Goal: Communication & Community: Share content

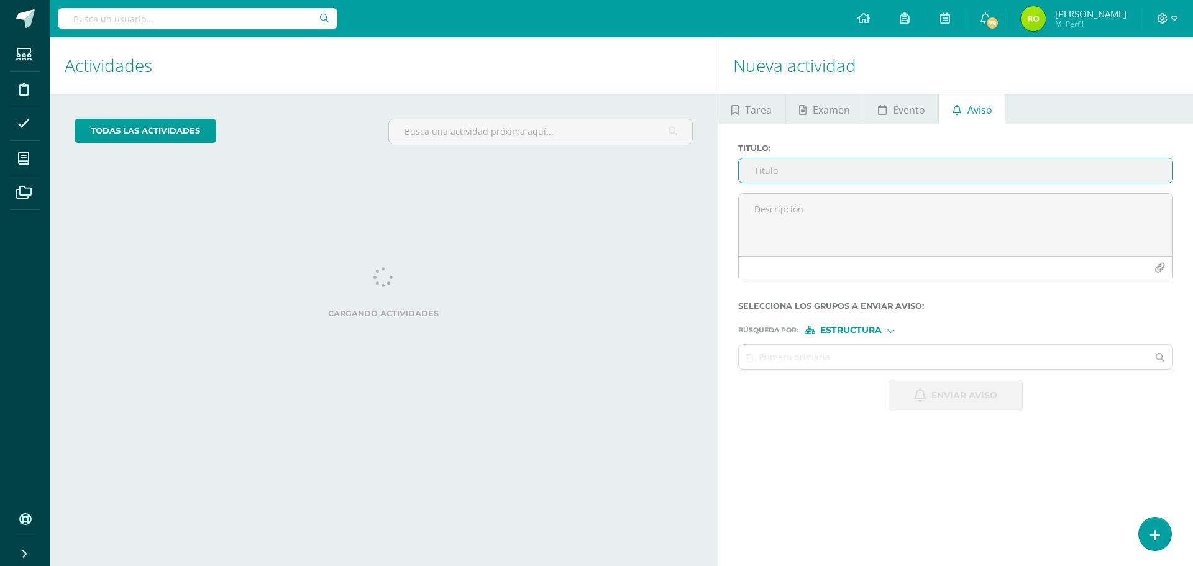
click at [803, 171] on input "Titulo :" at bounding box center [956, 170] width 434 height 24
type input "P"
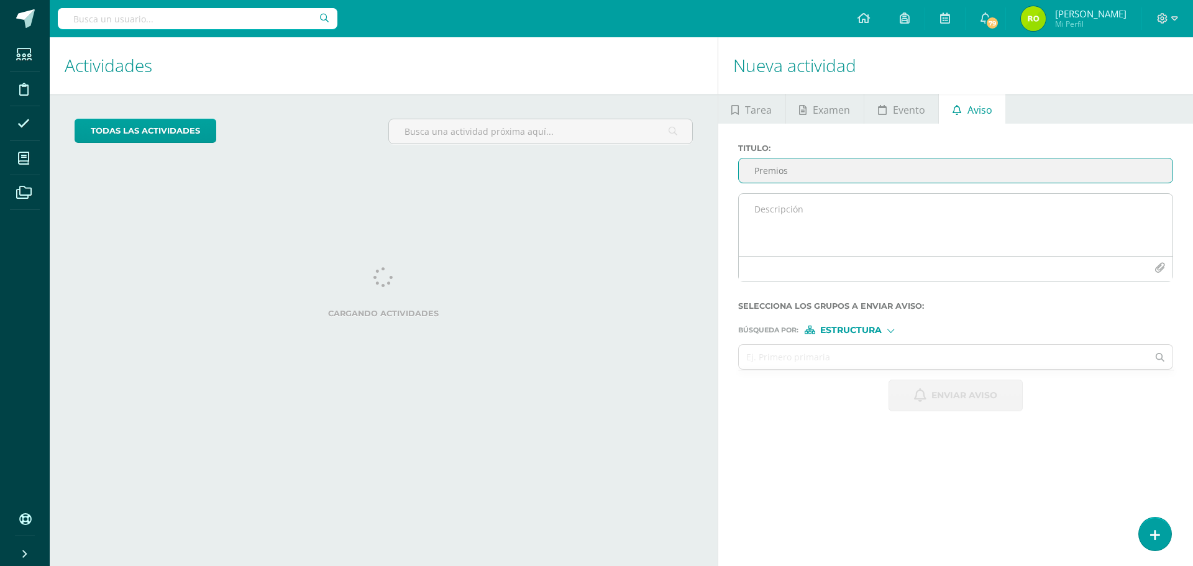
type input "Premios"
click at [751, 213] on textarea at bounding box center [956, 225] width 434 height 62
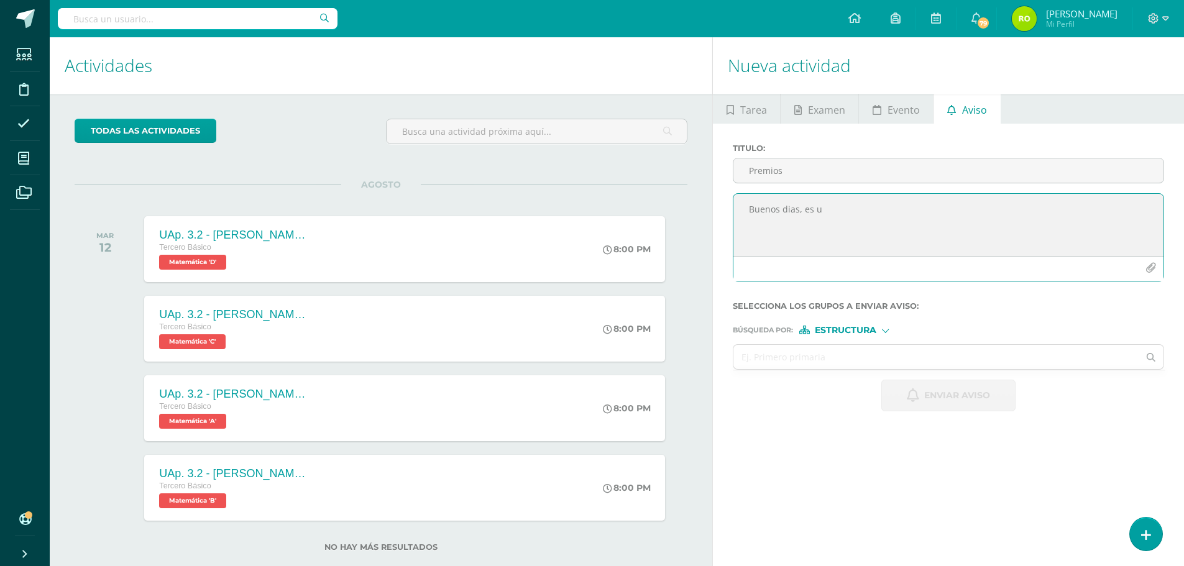
click at [792, 215] on textarea "Buenos dias, es u" at bounding box center [948, 225] width 430 height 62
click at [825, 211] on textarea "Buenos días, es u" at bounding box center [948, 225] width 430 height 62
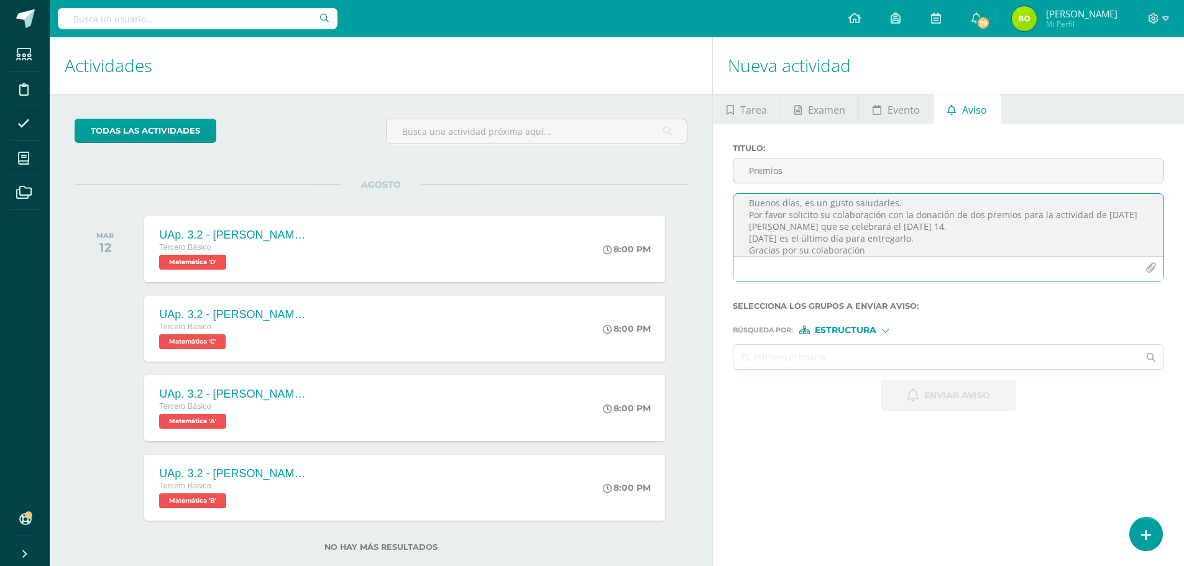
scroll to position [18, 0]
type textarea "Buenos días, es un gusto saludarles. Por favor solicito su colaboración con la …"
click at [786, 346] on input "text" at bounding box center [935, 357] width 405 height 24
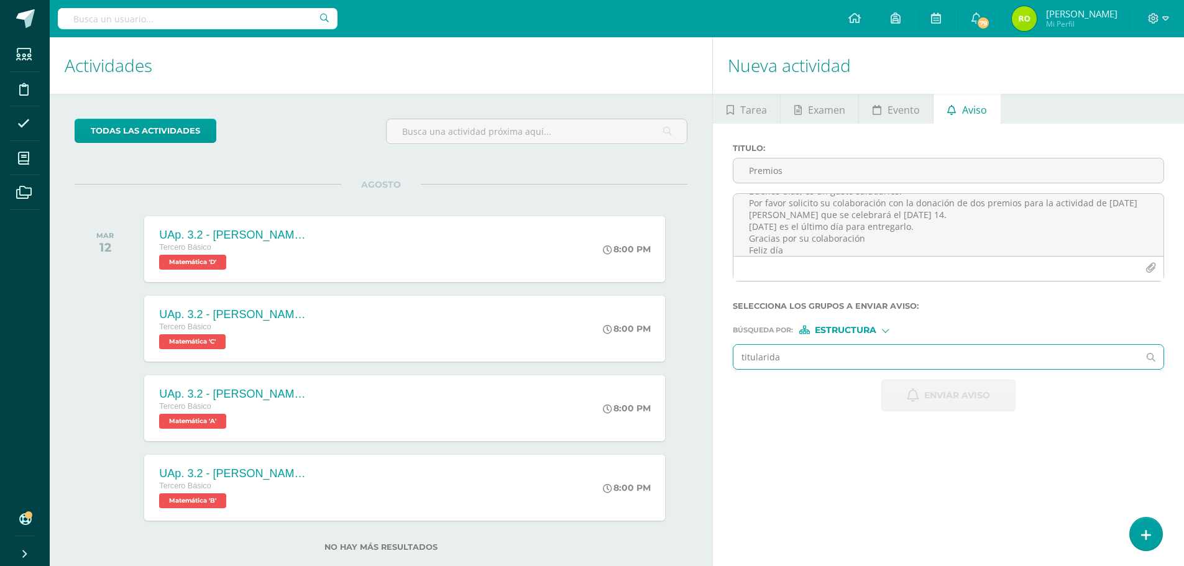
type input "titularidad"
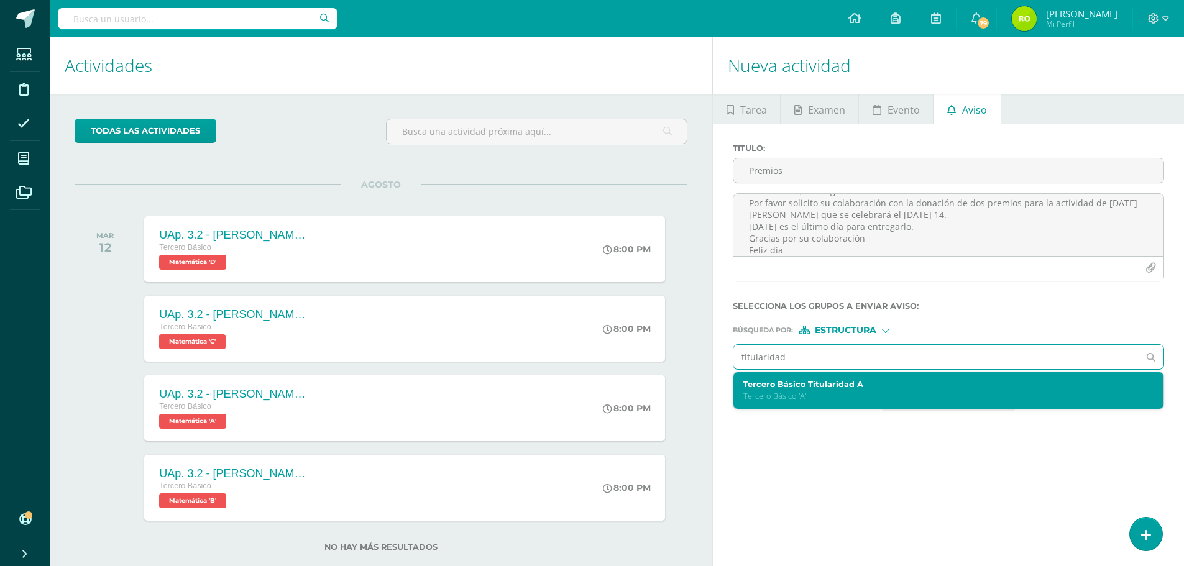
click at [780, 390] on div "Tercero Básico Titularidad A Tercero Básico 'A'" at bounding box center [939, 391] width 392 height 22
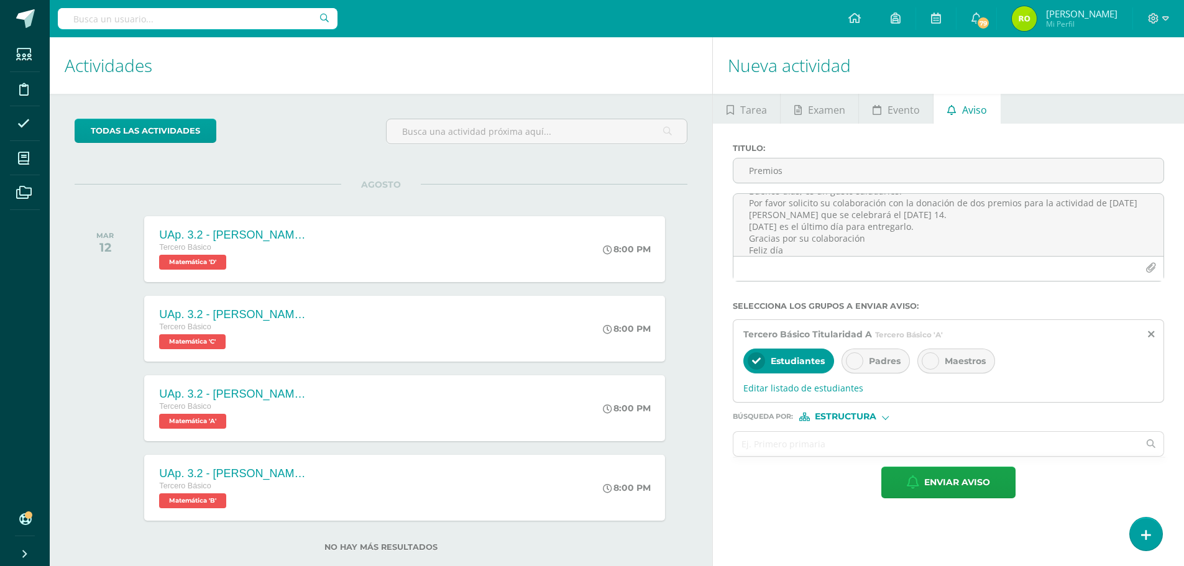
click at [854, 361] on icon at bounding box center [854, 361] width 9 height 9
click at [809, 390] on span "Editar listado de estudiantes" at bounding box center [948, 388] width 410 height 12
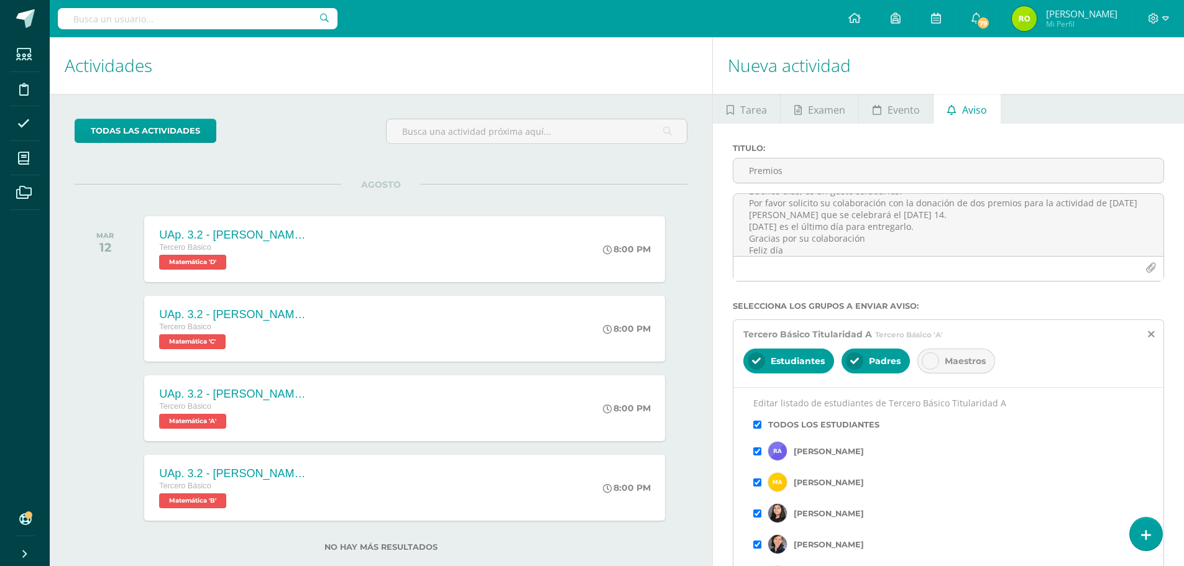
click at [757, 483] on input "checkbox" at bounding box center [757, 482] width 8 height 8
click at [757, 515] on input "checkbox" at bounding box center [757, 514] width 8 height 8
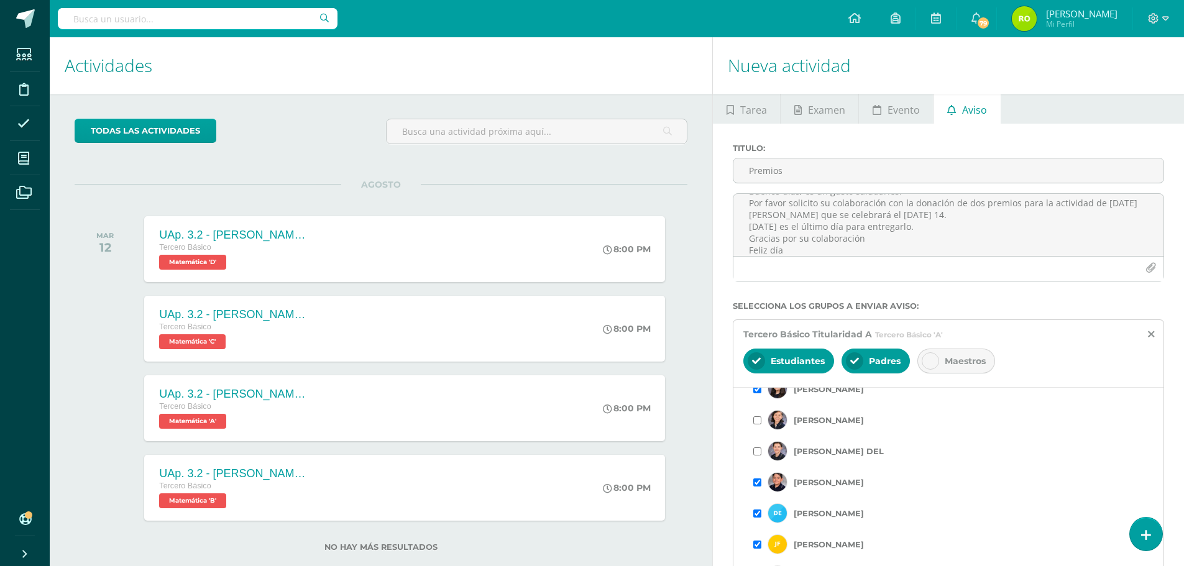
click at [760, 485] on input "checkbox" at bounding box center [757, 482] width 8 height 8
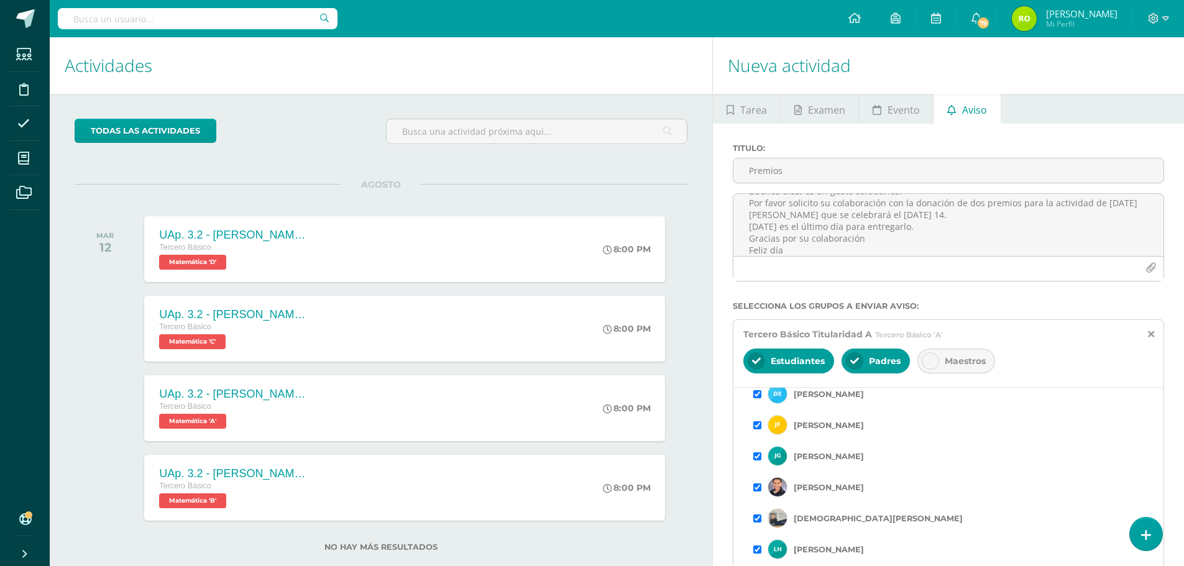
scroll to position [249, 0]
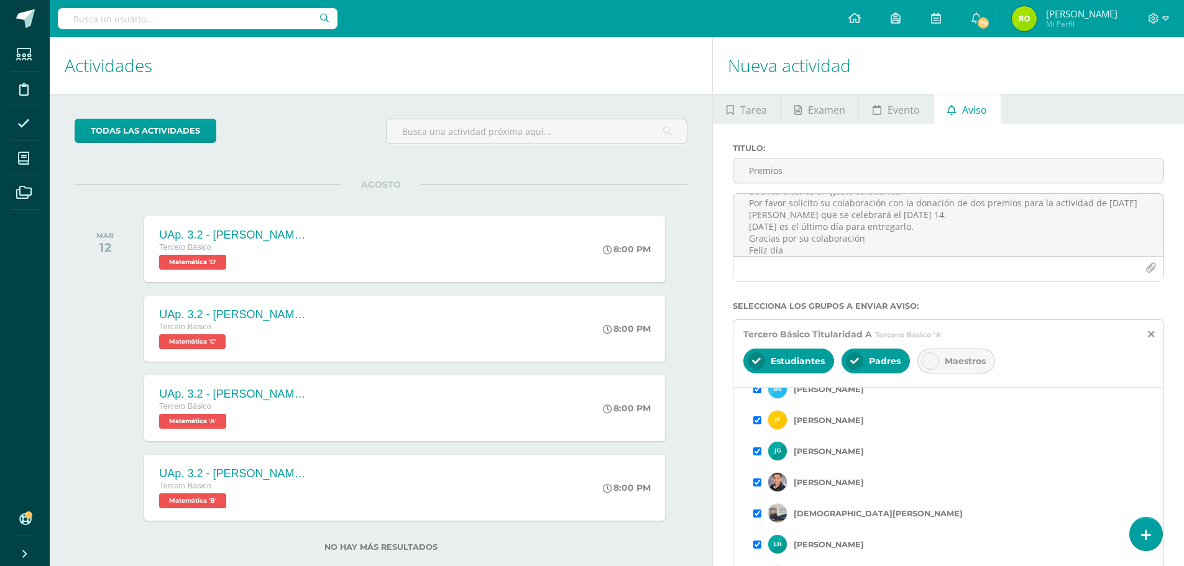
click at [757, 449] on input "checkbox" at bounding box center [757, 451] width 8 height 8
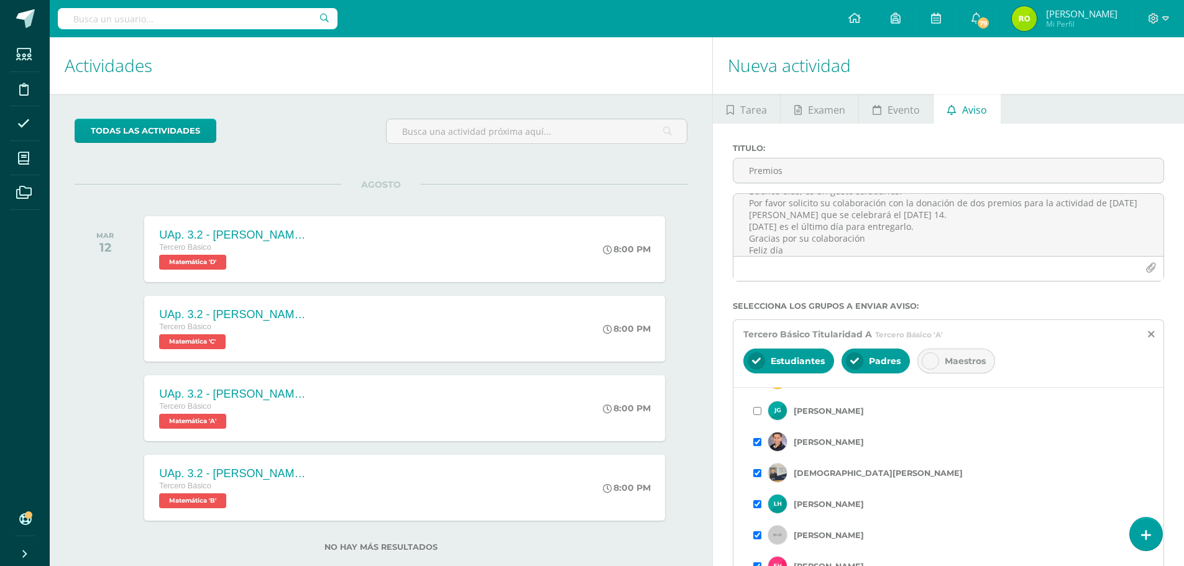
scroll to position [311, 0]
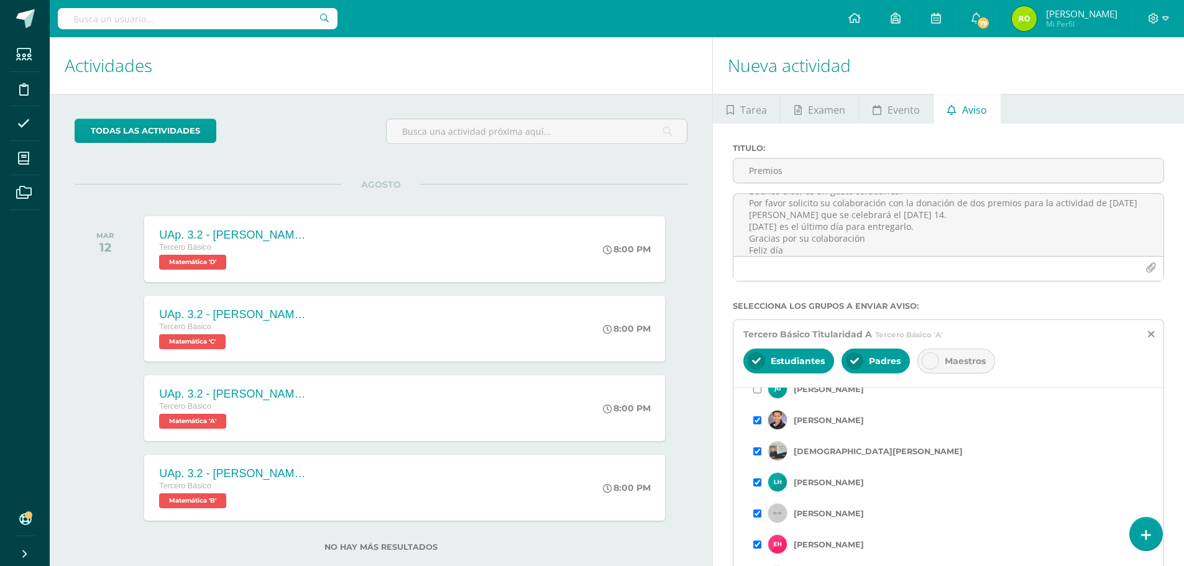
click at [756, 513] on input "checkbox" at bounding box center [757, 514] width 8 height 8
click at [757, 485] on input "checkbox" at bounding box center [757, 482] width 8 height 8
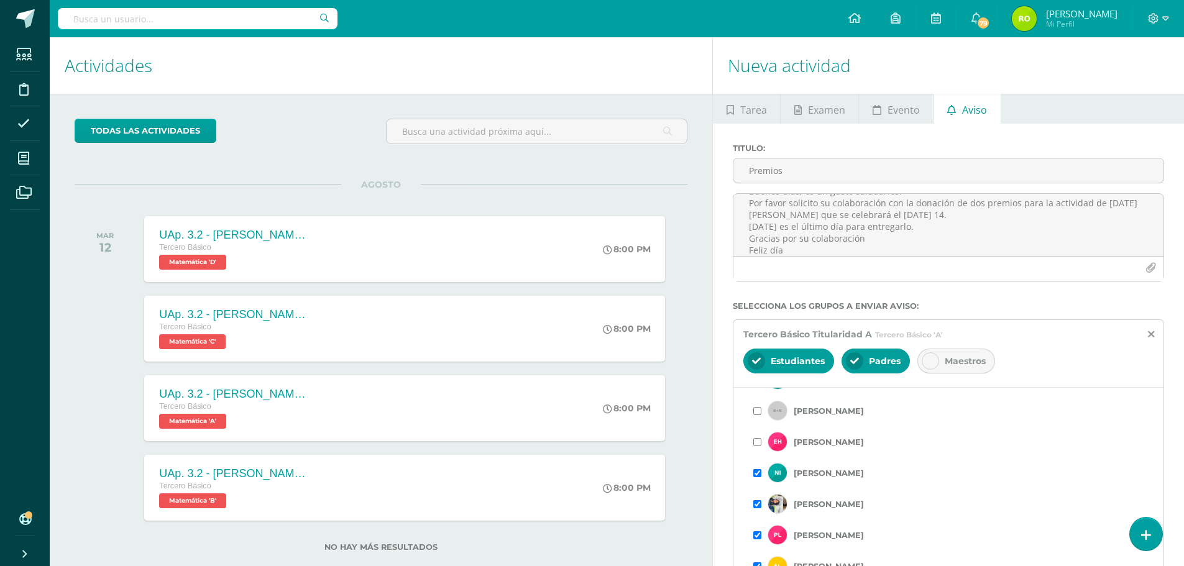
scroll to position [435, 0]
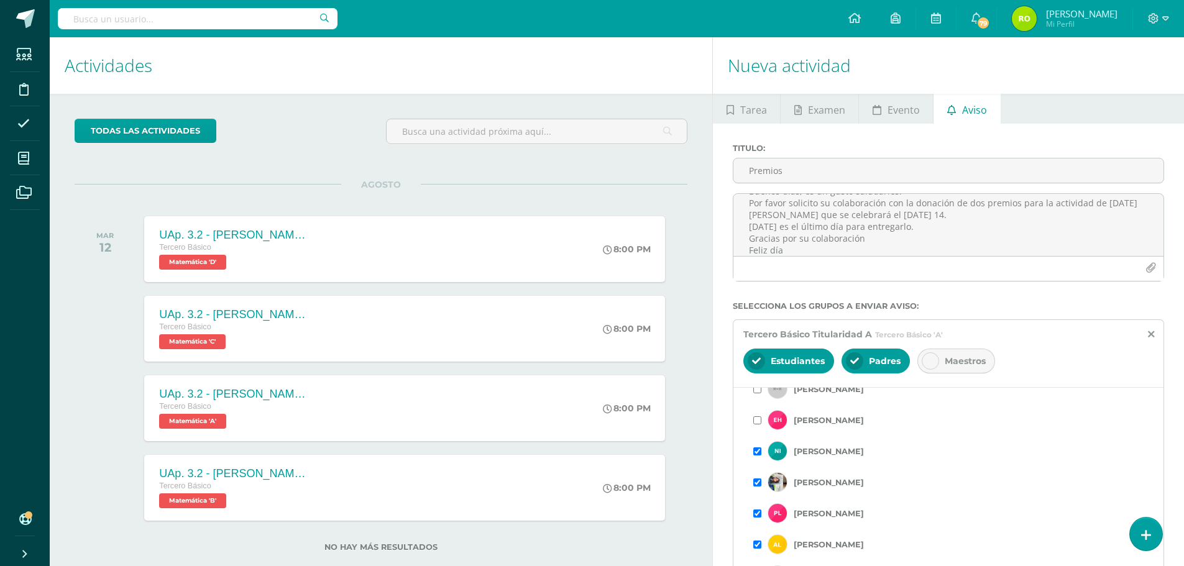
click at [757, 485] on input "checkbox" at bounding box center [757, 482] width 8 height 8
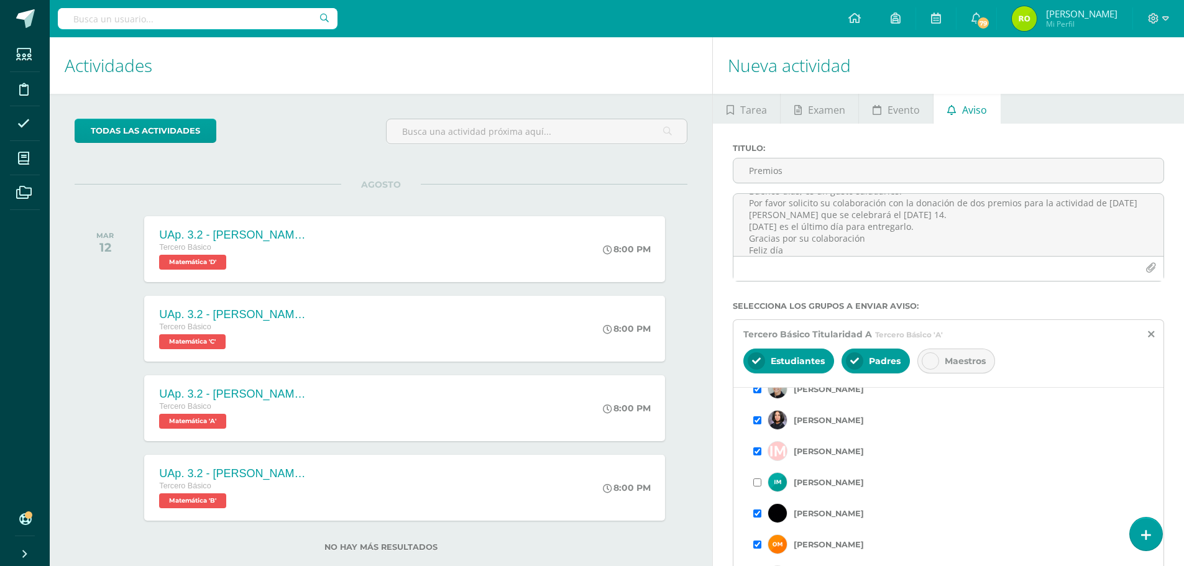
click at [757, 485] on input "checkbox" at bounding box center [757, 482] width 8 height 8
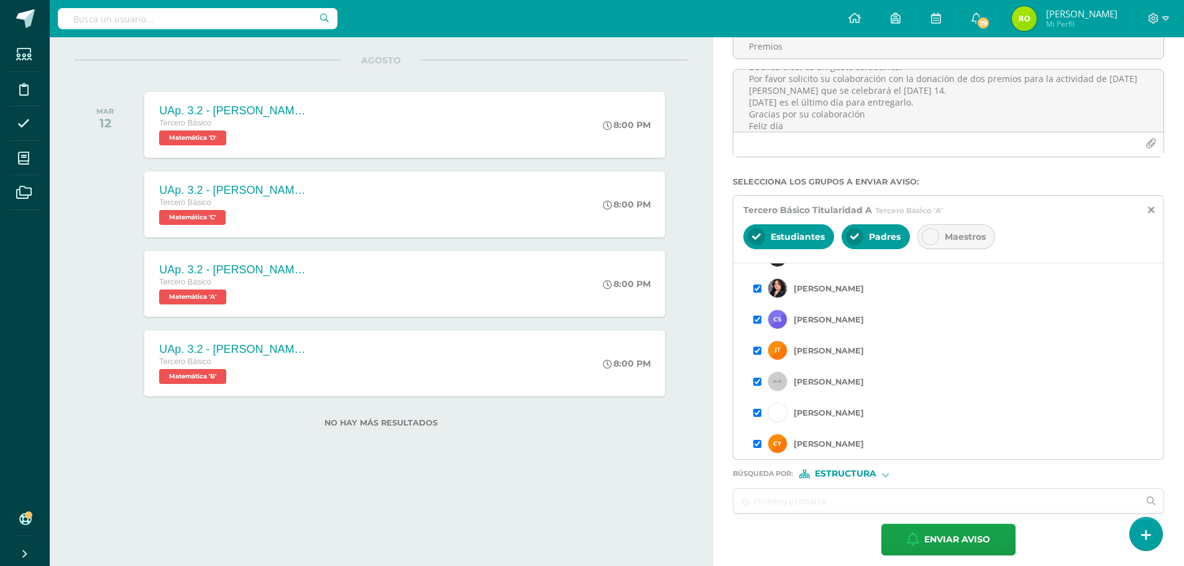
scroll to position [134, 0]
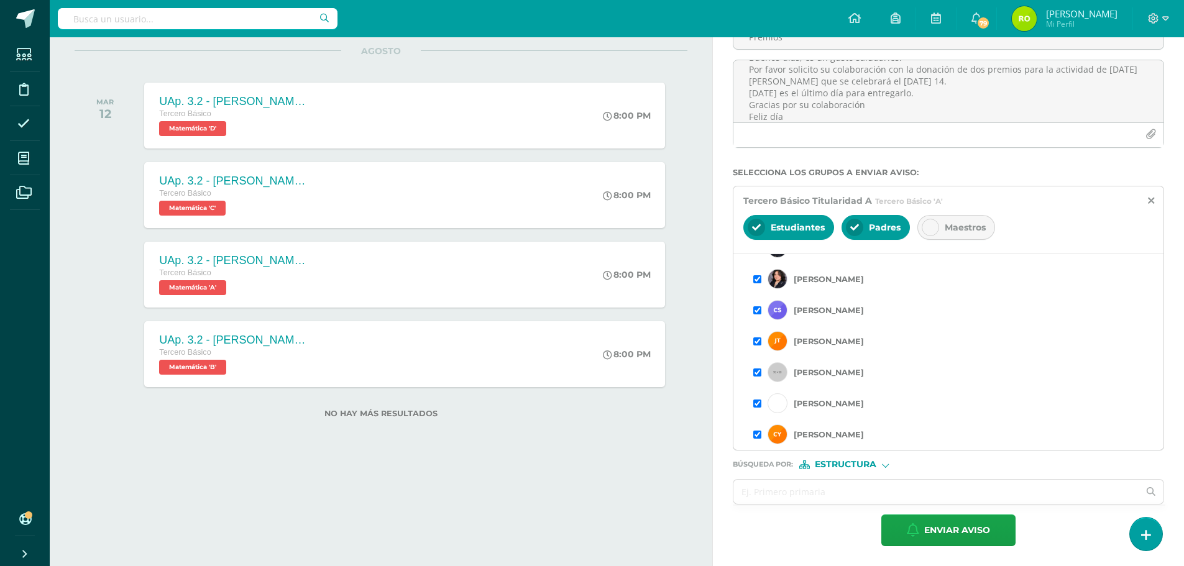
click at [756, 435] on input "checkbox" at bounding box center [757, 435] width 8 height 8
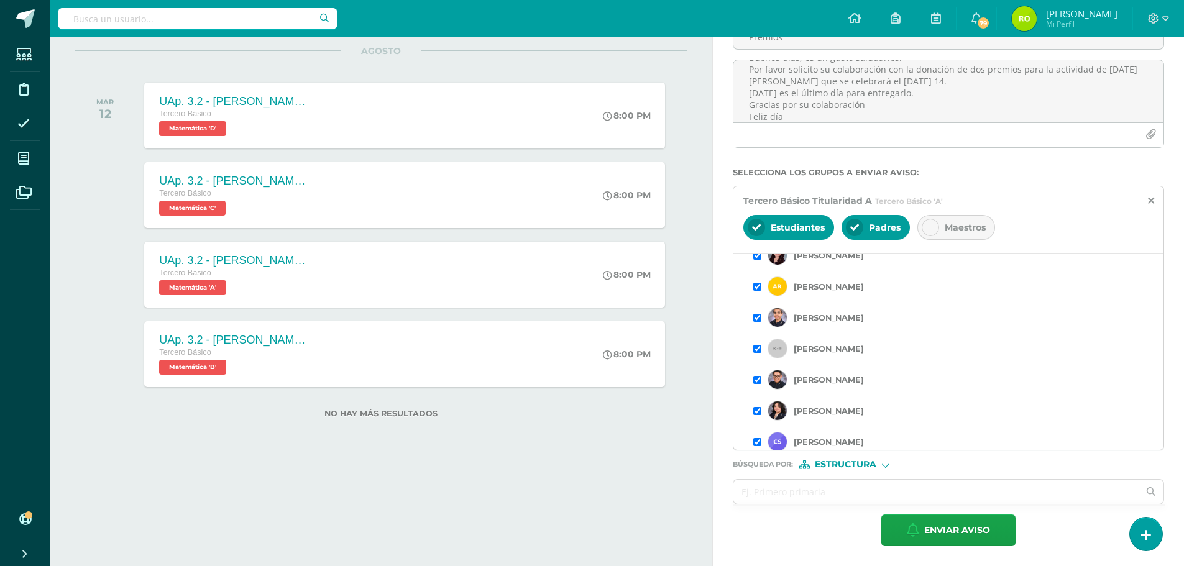
scroll to position [1188, 0]
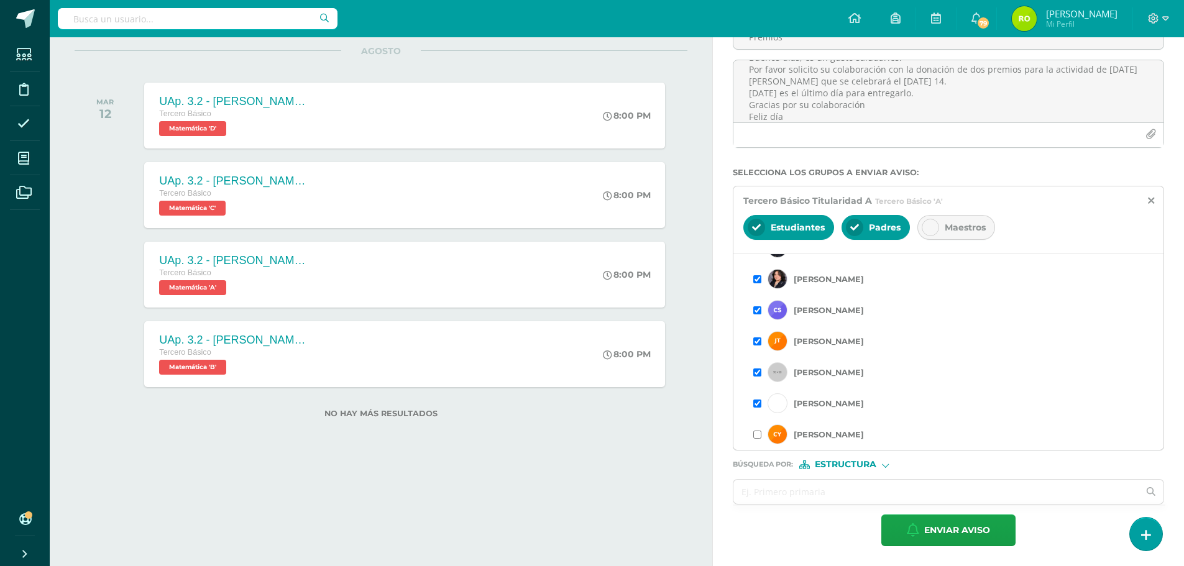
click at [756, 306] on input "checkbox" at bounding box center [757, 310] width 8 height 8
click at [758, 280] on input "checkbox" at bounding box center [757, 279] width 8 height 8
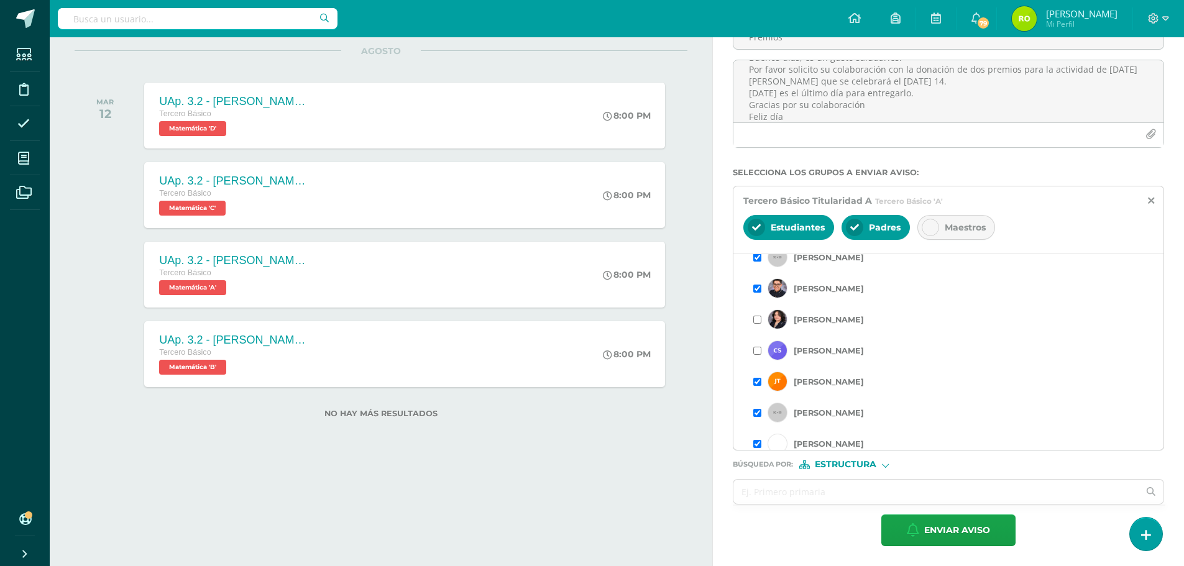
scroll to position [1126, 0]
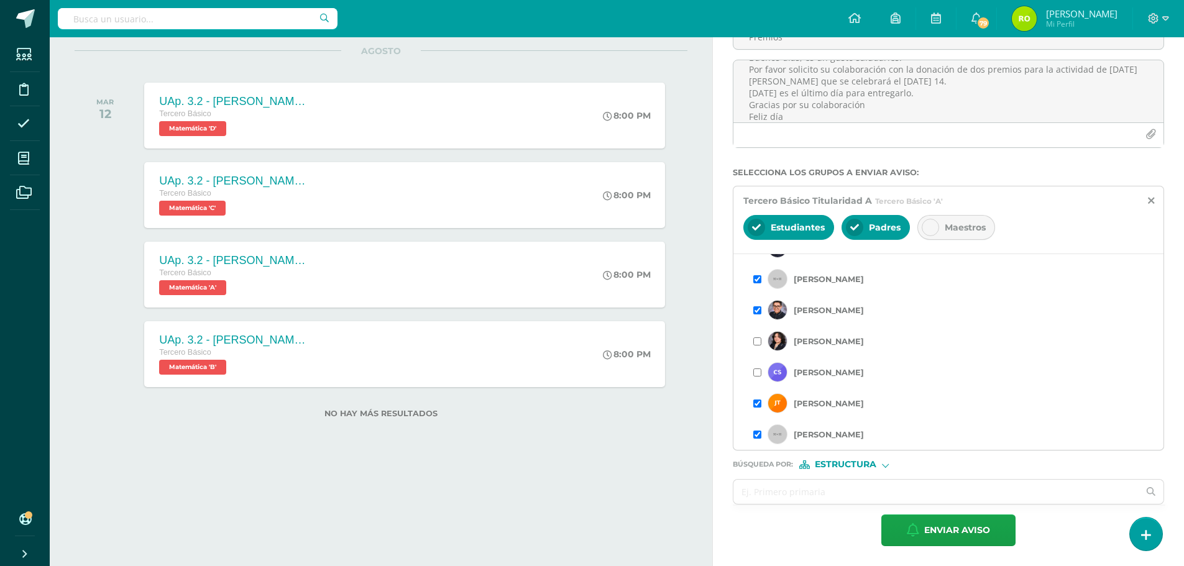
click at [758, 310] on input "checkbox" at bounding box center [757, 310] width 8 height 8
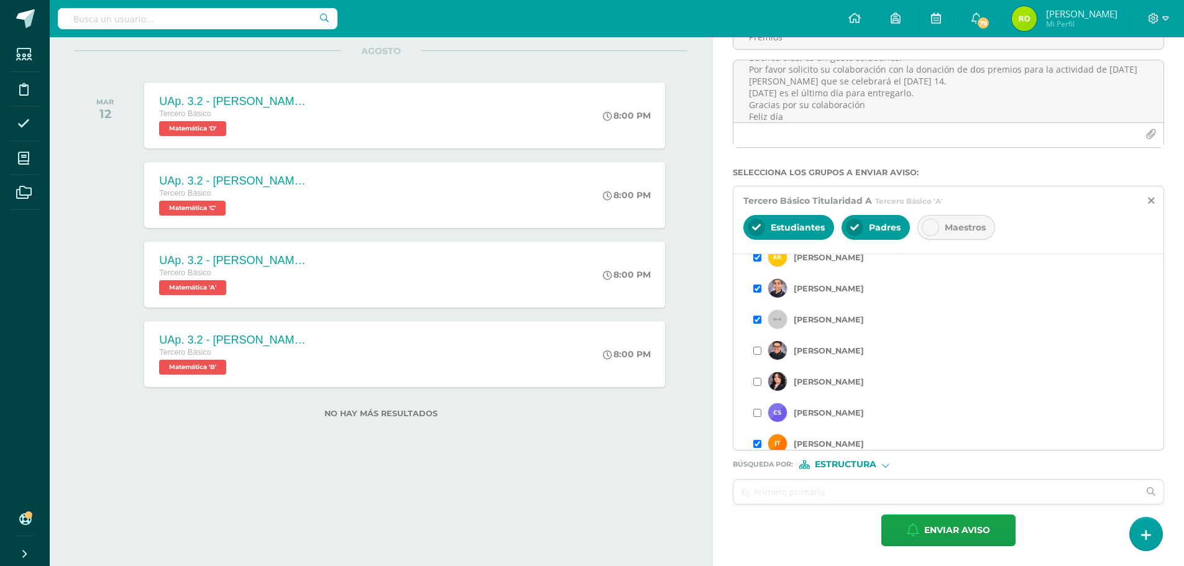
scroll to position [1064, 0]
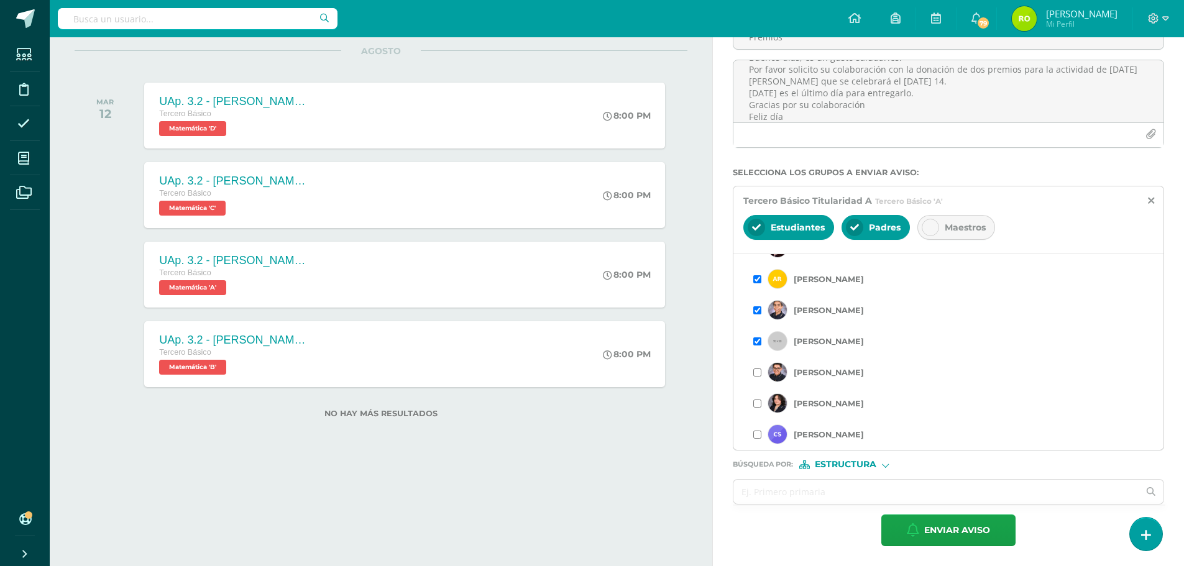
click at [756, 311] on input "checkbox" at bounding box center [757, 310] width 8 height 8
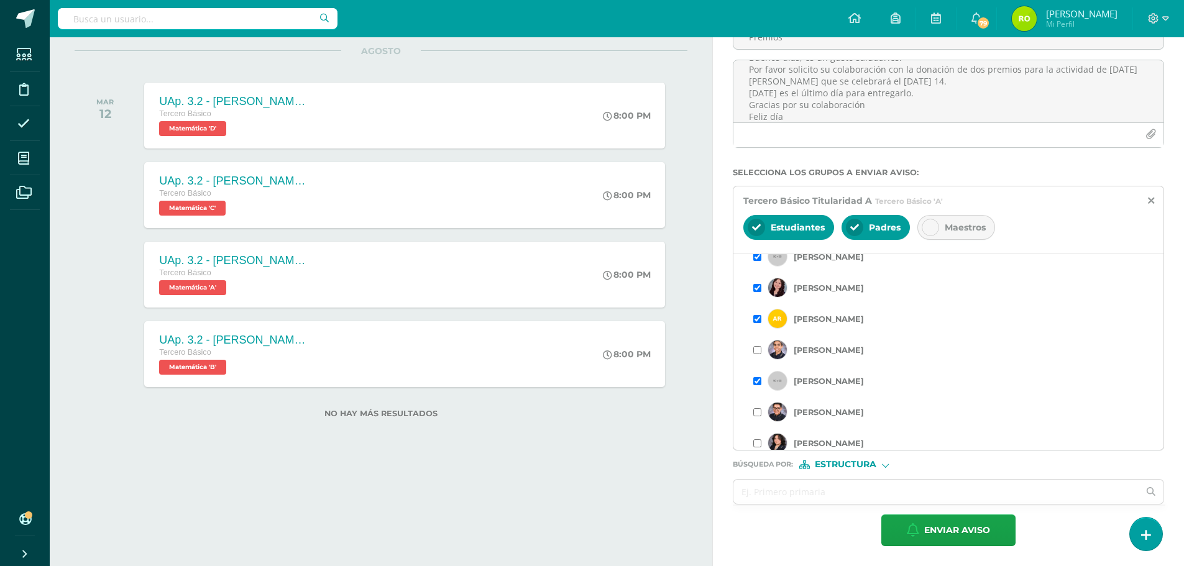
scroll to position [1002, 0]
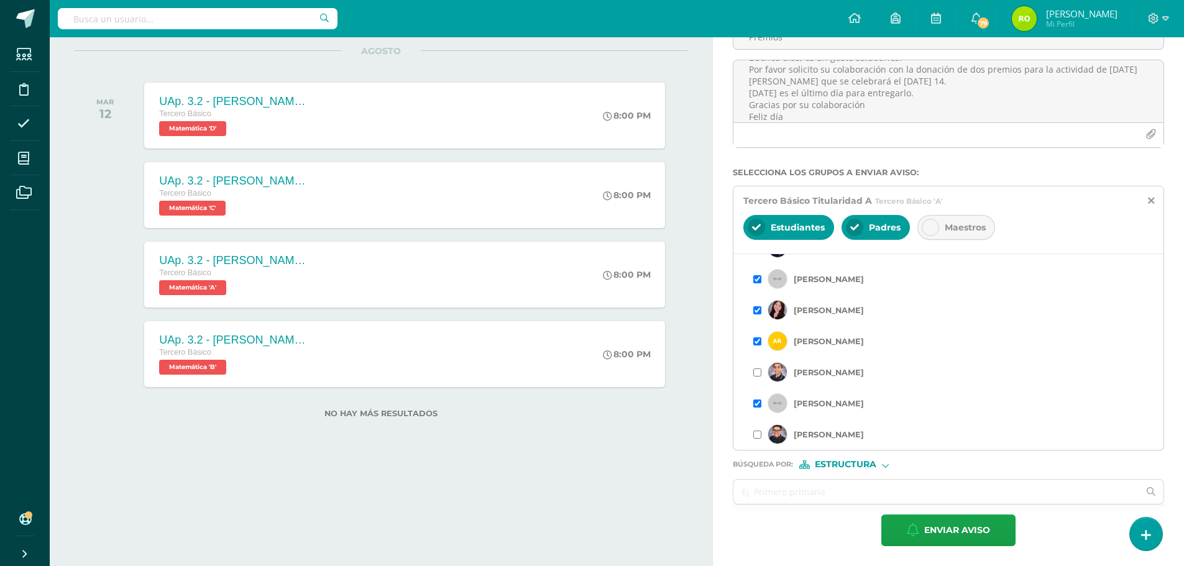
click at [758, 280] on input "checkbox" at bounding box center [757, 279] width 8 height 8
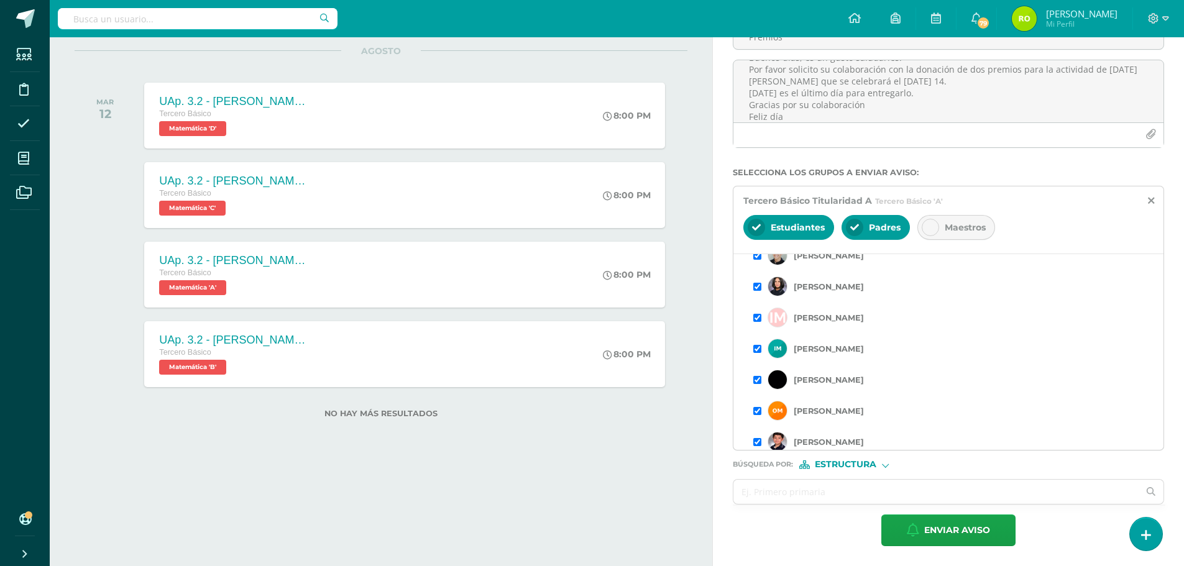
scroll to position [746, 0]
click at [754, 411] on input "checkbox" at bounding box center [757, 411] width 8 height 8
click at [757, 378] on input "checkbox" at bounding box center [757, 380] width 8 height 8
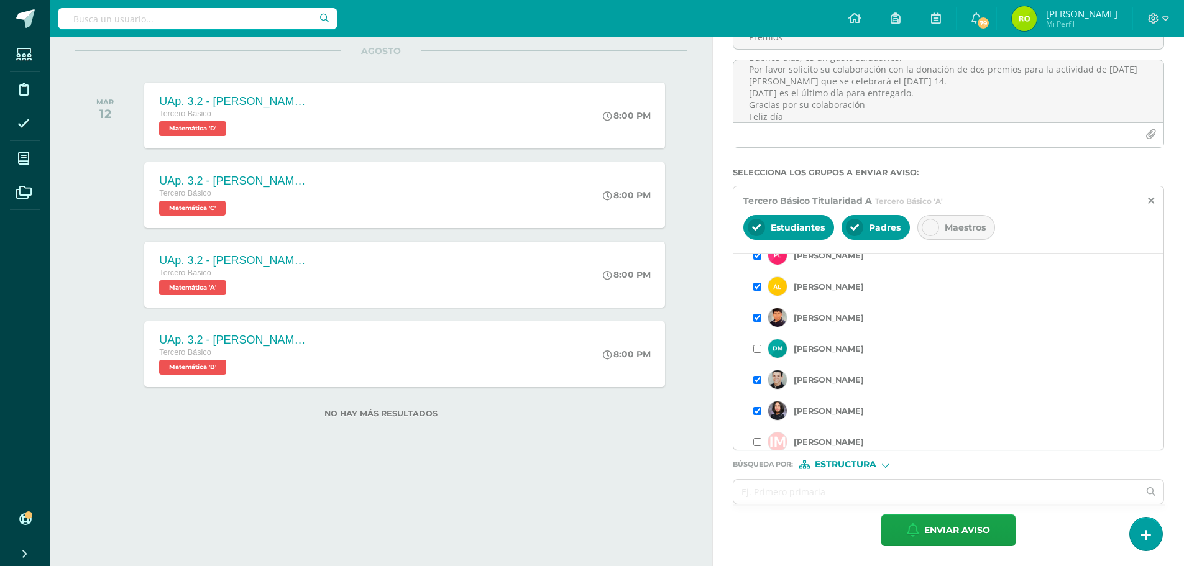
click at [759, 409] on input "checkbox" at bounding box center [757, 411] width 8 height 8
click at [756, 378] on input "checkbox" at bounding box center [757, 380] width 8 height 8
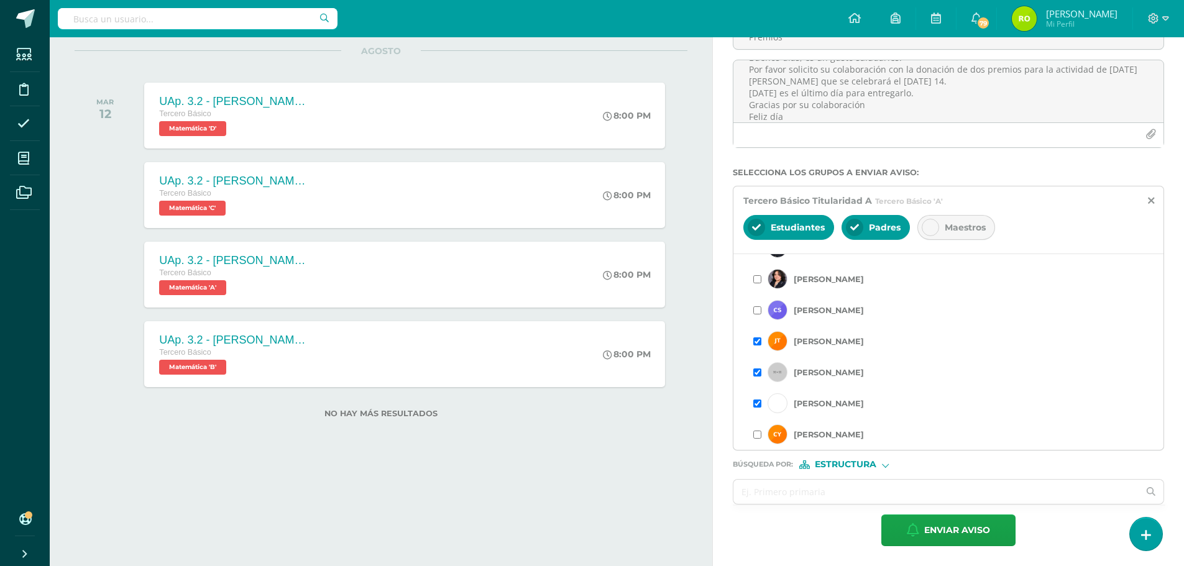
click at [890, 468] on div "Estructura" at bounding box center [845, 464] width 93 height 9
click at [839, 491] on span "Persona" at bounding box center [849, 497] width 100 height 16
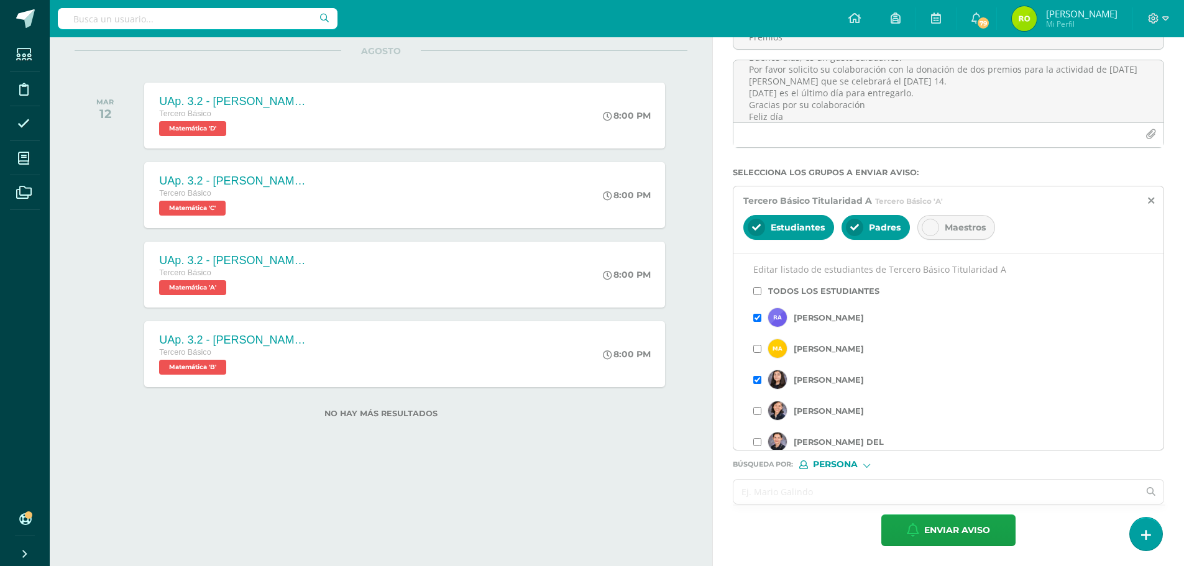
click at [793, 492] on input "text" at bounding box center [935, 492] width 405 height 24
type input "[PERSON_NAME]"
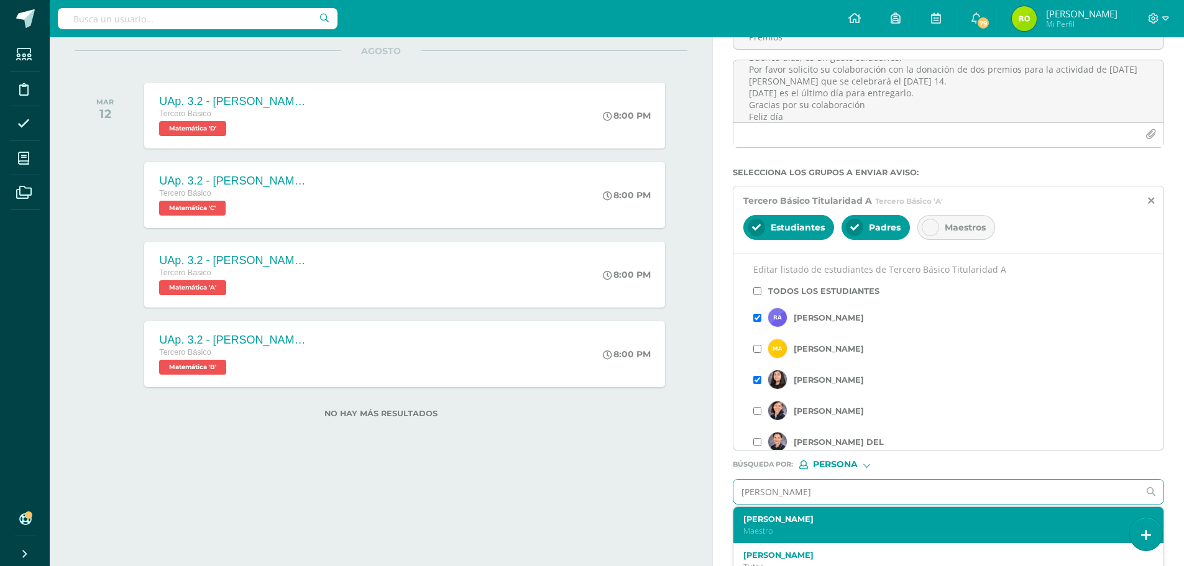
click at [762, 529] on p "Maestro" at bounding box center [939, 531] width 392 height 11
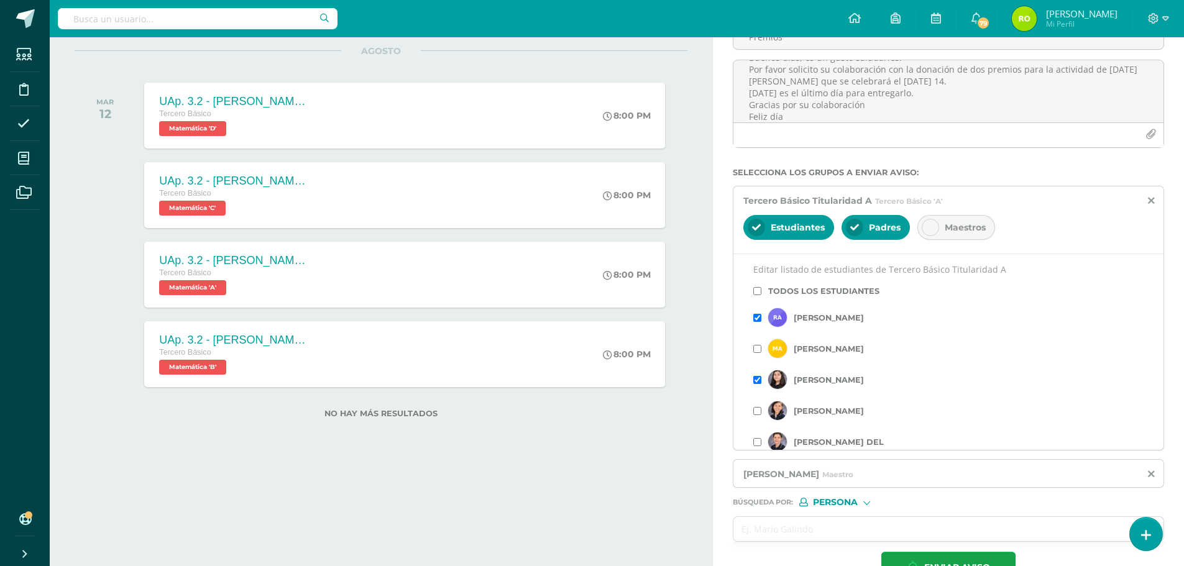
scroll to position [171, 0]
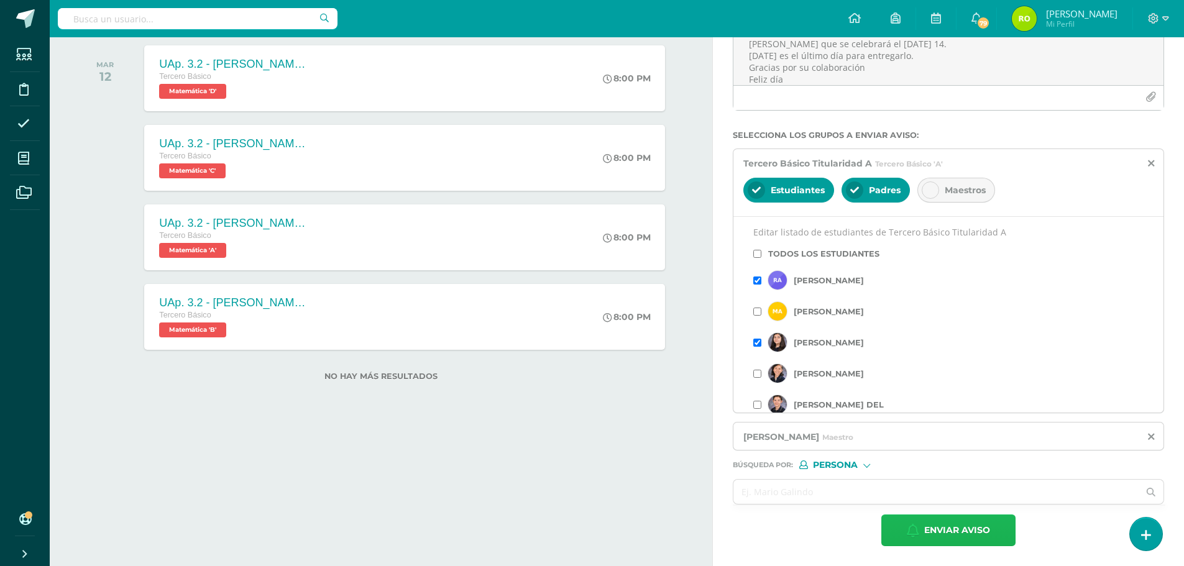
click at [954, 531] on span "Enviar aviso" at bounding box center [957, 530] width 66 height 30
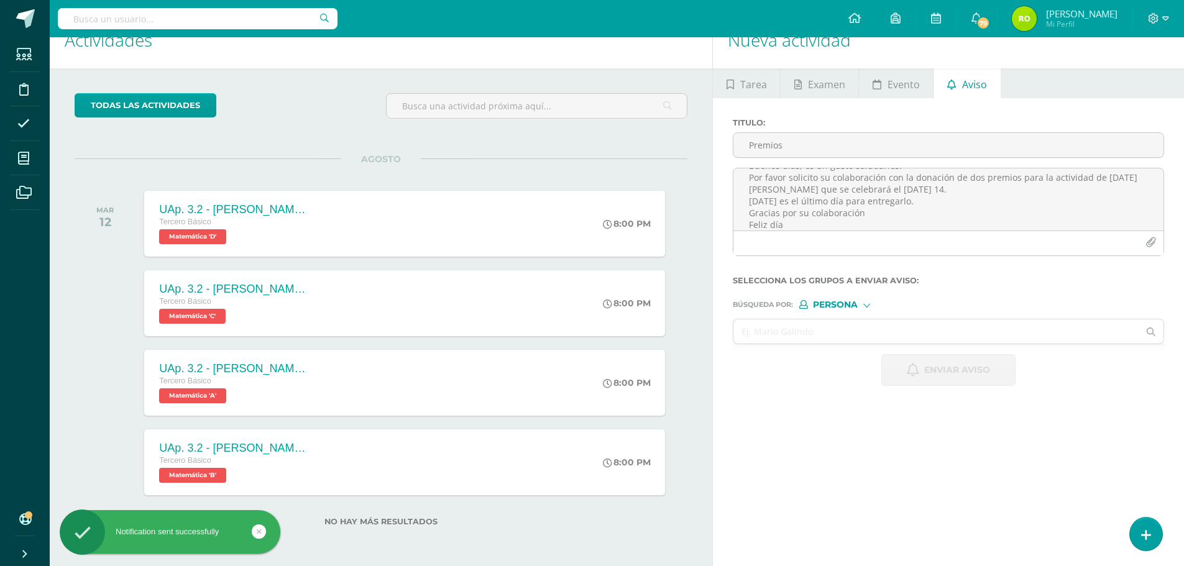
scroll to position [0, 0]
